Goal: Information Seeking & Learning: Understand process/instructions

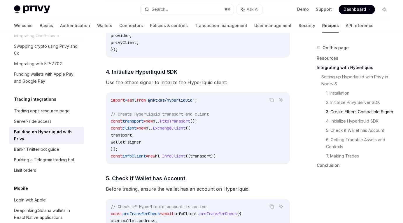
scroll to position [601, 0]
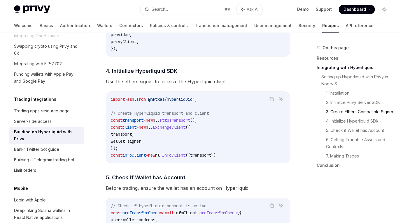
click at [141, 144] on span "signer" at bounding box center [134, 141] width 14 height 5
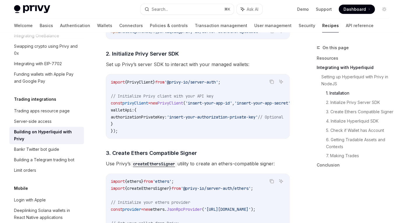
scroll to position [349, 0]
click at [60, 156] on div "Building a Telegram trading bot" at bounding box center [44, 159] width 60 height 7
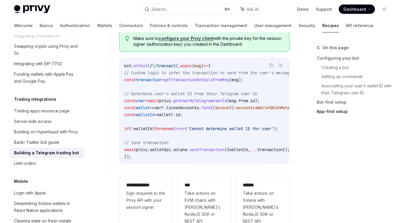
scroll to position [1439, 0]
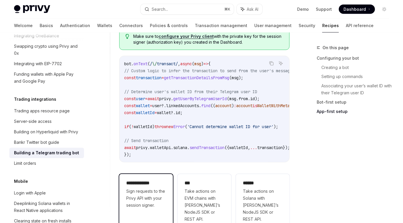
click at [160, 193] on span "Sign requests to the Privy API with your session signer." at bounding box center [146, 198] width 40 height 21
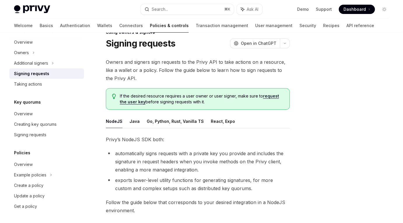
scroll to position [15, 0]
click at [214, 123] on button "React, Expo" at bounding box center [223, 122] width 24 height 14
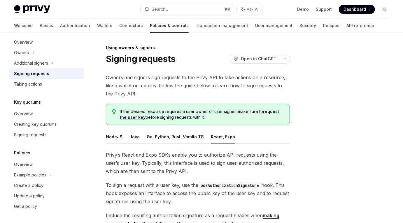
click at [139, 119] on link "request the user key" at bounding box center [199, 114] width 159 height 11
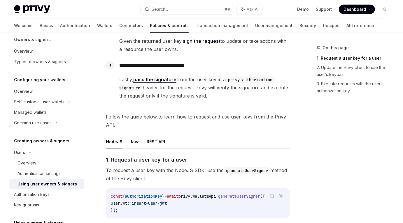
scroll to position [28, 0]
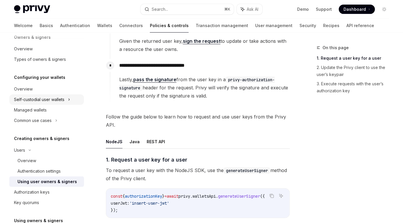
click at [62, 94] on div "Self-custodial user wallets" at bounding box center [46, 99] width 75 height 10
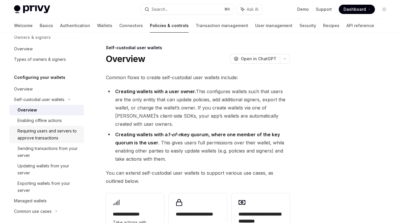
click at [61, 138] on div "Requiring users and servers to approve transactions" at bounding box center [48, 135] width 63 height 14
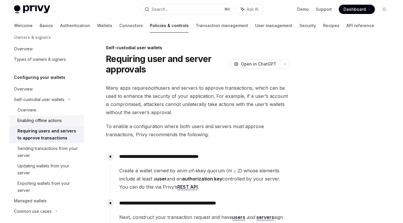
click at [62, 124] on link "Enabling offline actions" at bounding box center [46, 120] width 75 height 10
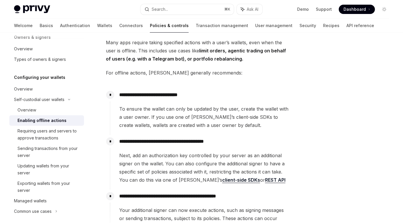
scroll to position [36, 0]
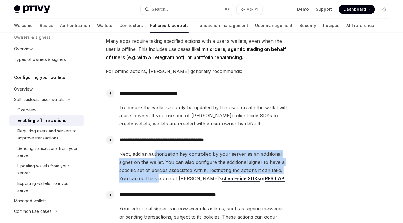
drag, startPoint x: 153, startPoint y: 152, endPoint x: 159, endPoint y: 181, distance: 29.7
click at [159, 181] on span "Next, add an authorization key controlled by your server as an additional signe…" at bounding box center [204, 166] width 170 height 33
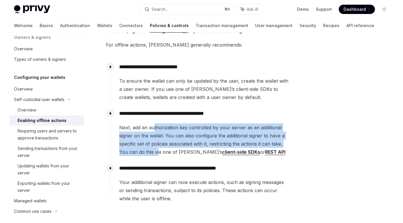
scroll to position [63, 0]
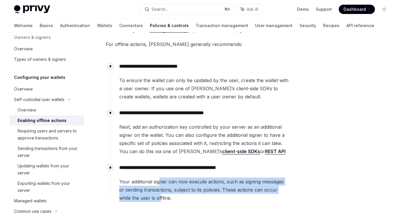
drag, startPoint x: 159, startPoint y: 181, endPoint x: 160, endPoint y: 196, distance: 14.7
click at [160, 196] on span "Your additional signer can now execute actions, such as signing messages or sen…" at bounding box center [204, 190] width 170 height 24
click at [72, 158] on div "Sending transactions from your server" at bounding box center [48, 152] width 63 height 14
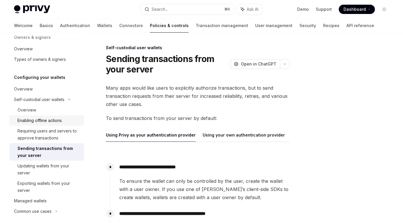
click at [60, 124] on link "Enabling offline actions" at bounding box center [46, 120] width 75 height 10
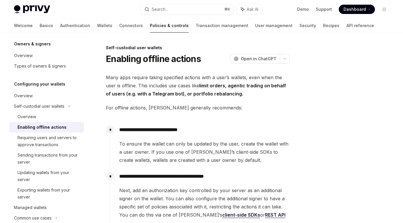
scroll to position [23, 0]
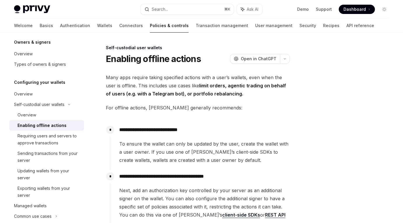
click at [52, 136] on div "Requiring users and servers to approve transactions" at bounding box center [48, 140] width 63 height 14
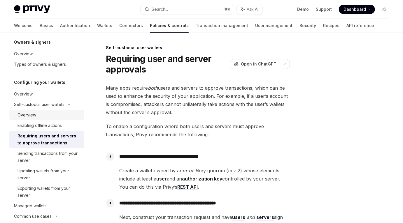
click at [63, 117] on div "Overview" at bounding box center [48, 115] width 63 height 7
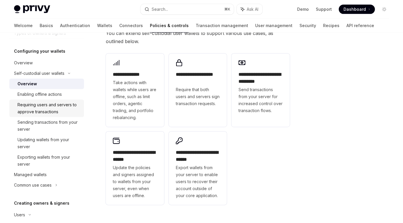
scroll to position [79, 0]
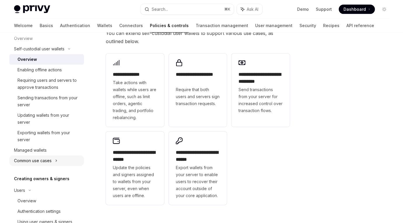
click at [58, 161] on div "Common use cases" at bounding box center [46, 161] width 75 height 10
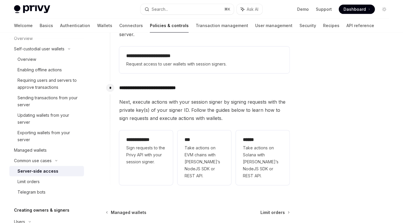
scroll to position [175, 0]
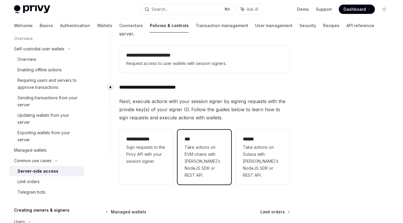
click at [195, 150] on span "Take actions on EVM chains with Privy’s NodeJS SDK or REST API." at bounding box center [204, 161] width 40 height 35
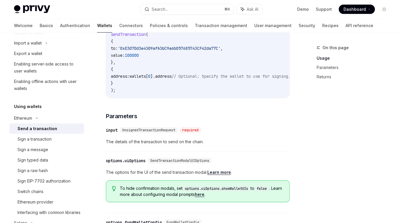
scroll to position [168, 0]
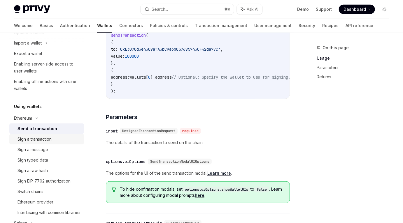
click at [50, 137] on div "Sign a transaction" at bounding box center [34, 139] width 34 height 7
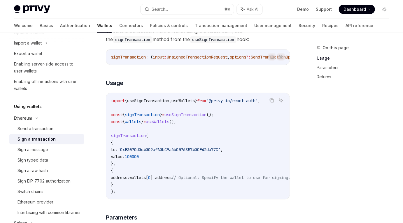
scroll to position [68, 0]
click at [52, 153] on div "Sign a message" at bounding box center [48, 149] width 63 height 7
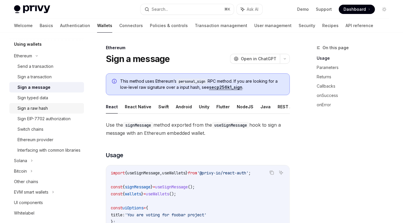
scroll to position [144, 0]
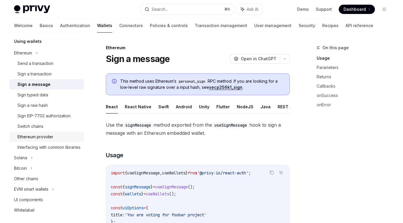
click at [54, 140] on div "Ethereum provider" at bounding box center [48, 136] width 63 height 7
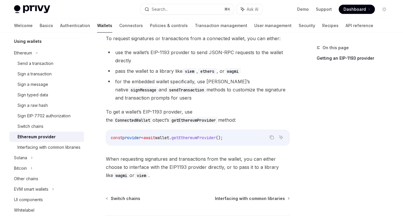
scroll to position [125, 0]
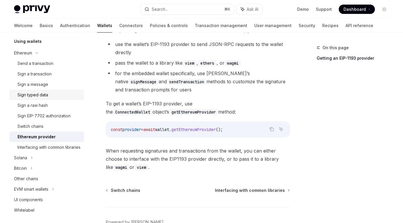
click at [37, 92] on div "Sign typed data" at bounding box center [32, 94] width 31 height 7
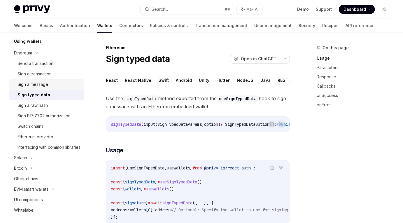
click at [43, 82] on div "Sign a message" at bounding box center [32, 84] width 31 height 7
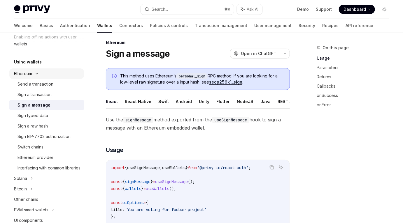
scroll to position [118, 0]
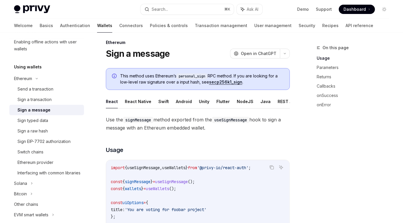
click at [27, 67] on h5 "Using wallets" at bounding box center [28, 66] width 28 height 7
click at [25, 76] on div "Ethereum" at bounding box center [23, 78] width 18 height 7
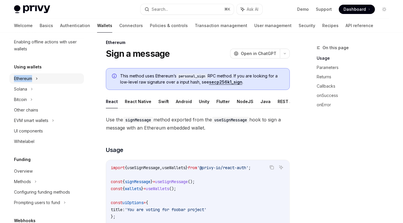
click at [25, 76] on div "Ethereum" at bounding box center [23, 78] width 18 height 7
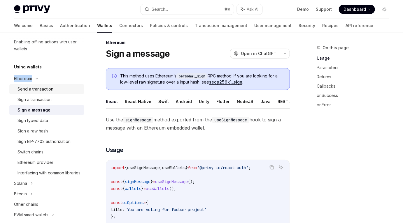
click at [28, 87] on div "Send a transaction" at bounding box center [35, 89] width 36 height 7
type textarea "*"
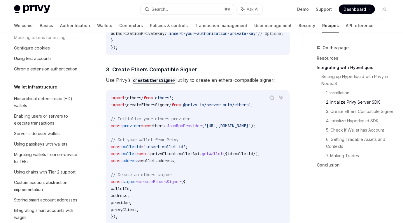
scroll to position [109, 0]
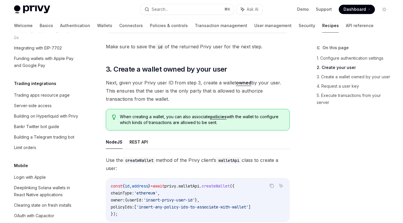
scroll to position [572, 0]
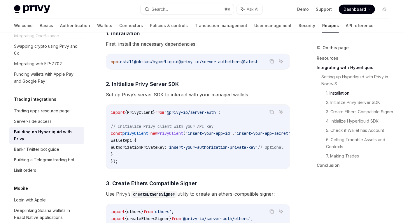
scroll to position [320, 0]
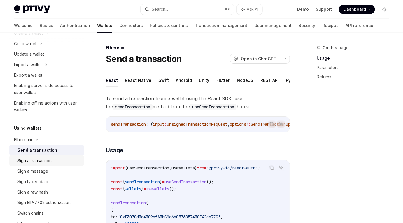
click at [47, 159] on div "Sign a transaction" at bounding box center [34, 160] width 34 height 7
type textarea "*"
